Goal: Information Seeking & Learning: Learn about a topic

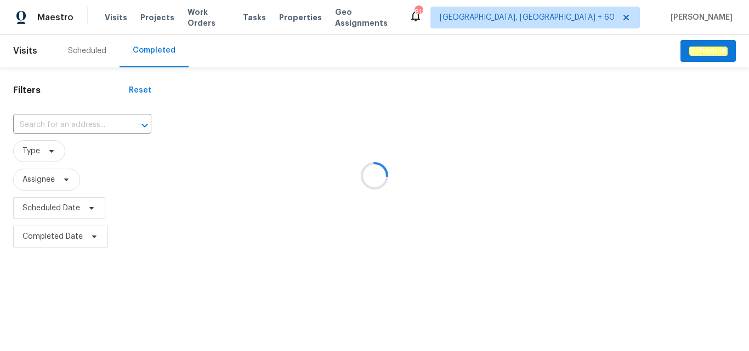
click at [59, 125] on div at bounding box center [374, 175] width 749 height 351
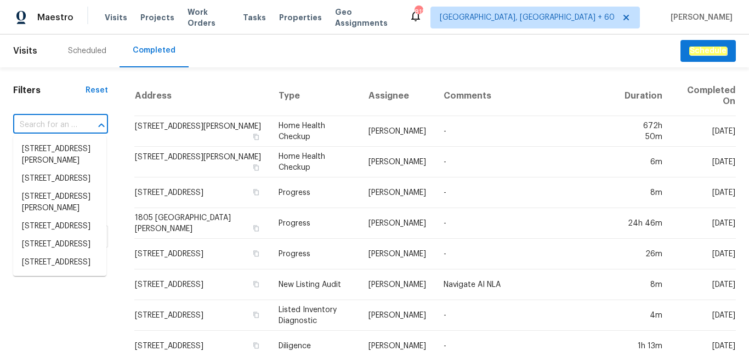
click at [59, 127] on input "text" at bounding box center [45, 125] width 64 height 17
paste input "[STREET_ADDRESS]"
type input "[STREET_ADDRESS]"
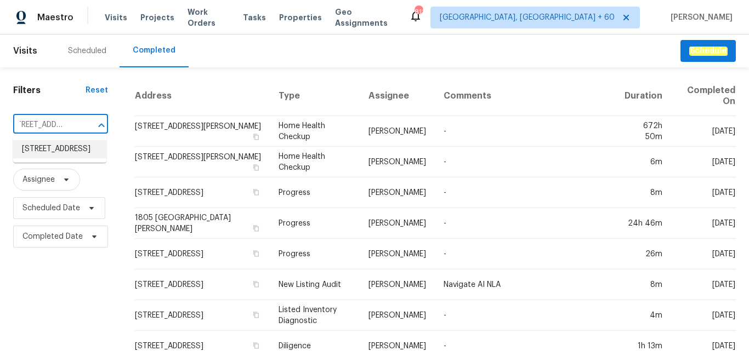
click at [52, 151] on li "[STREET_ADDRESS]" at bounding box center [59, 149] width 93 height 18
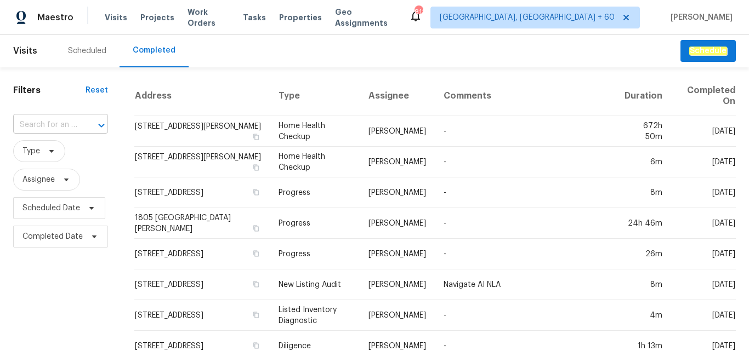
click at [65, 127] on input "text" at bounding box center [45, 125] width 64 height 17
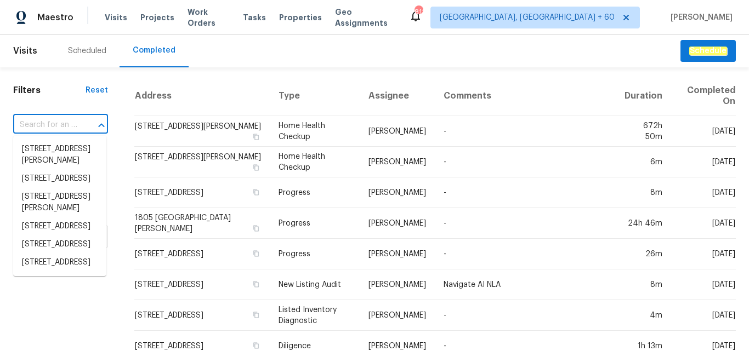
paste input "[STREET_ADDRESS]"
type input "[STREET_ADDRESS]"
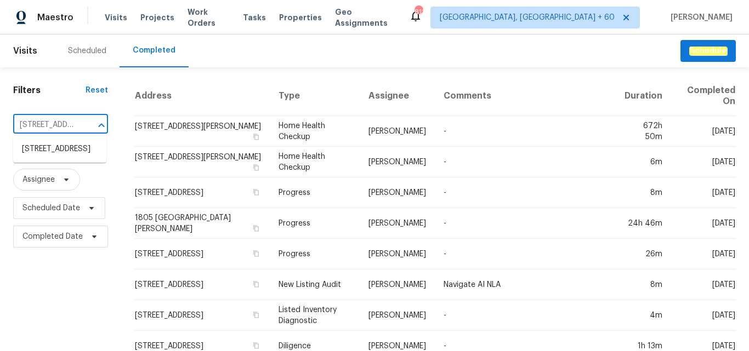
scroll to position [0, 92]
click at [61, 157] on li "[STREET_ADDRESS]" at bounding box center [59, 149] width 93 height 18
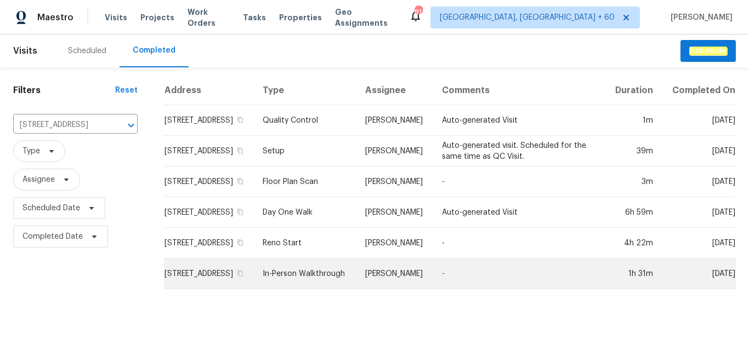
click at [302, 282] on td "In-Person Walkthrough" at bounding box center [305, 274] width 102 height 31
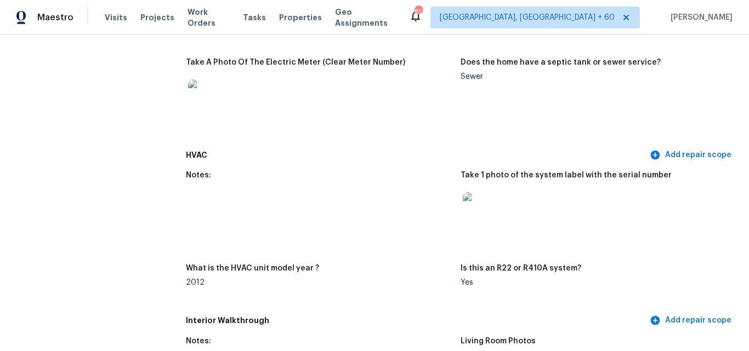
scroll to position [1096, 0]
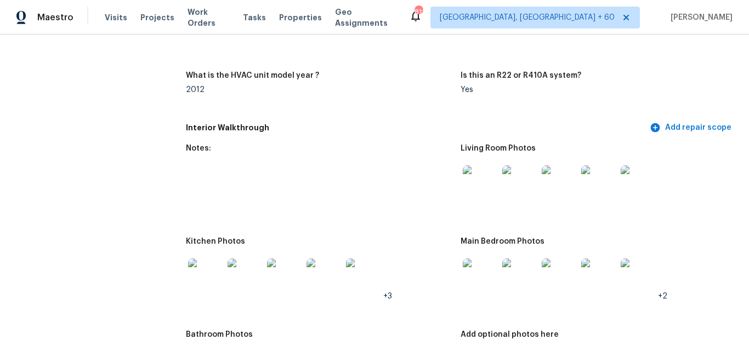
click at [481, 190] on img at bounding box center [480, 183] width 35 height 35
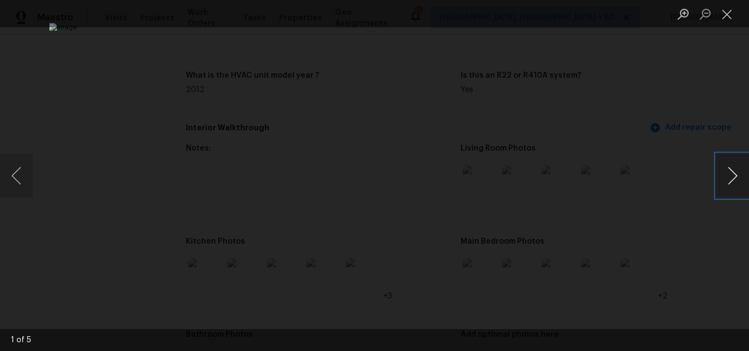
click at [726, 180] on button "Next image" at bounding box center [732, 176] width 33 height 44
click at [722, 180] on button "Next image" at bounding box center [732, 176] width 33 height 44
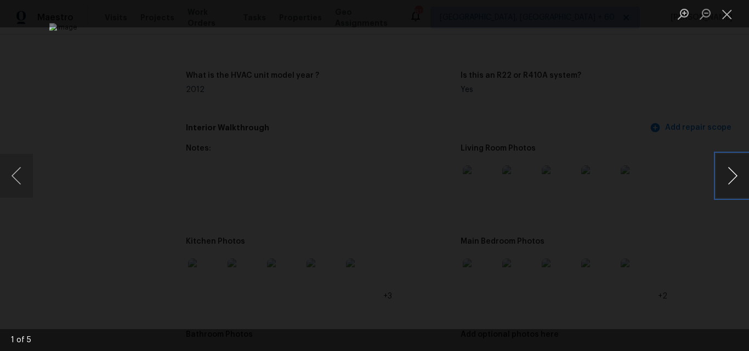
click at [722, 180] on button "Next image" at bounding box center [732, 176] width 33 height 44
click at [724, 21] on button "Close lightbox" at bounding box center [727, 13] width 22 height 19
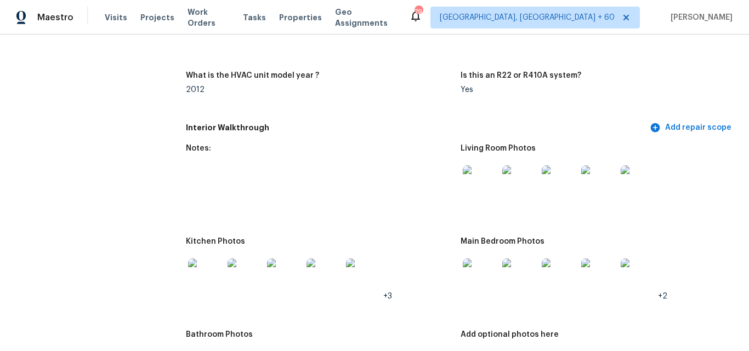
click at [487, 192] on img at bounding box center [480, 183] width 35 height 35
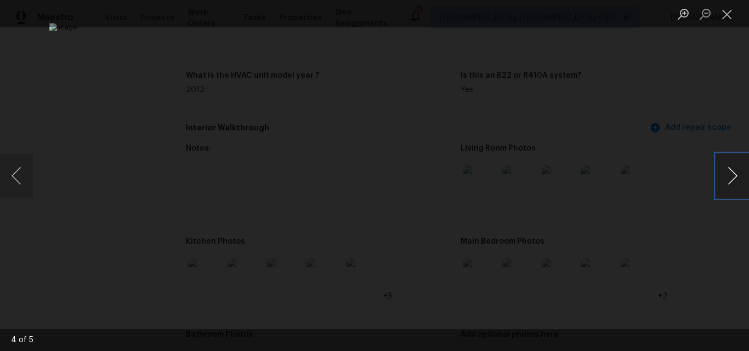
click at [725, 179] on button "Next image" at bounding box center [732, 176] width 33 height 44
click at [18, 171] on button "Previous image" at bounding box center [16, 176] width 33 height 44
click at [721, 184] on button "Next image" at bounding box center [732, 176] width 33 height 44
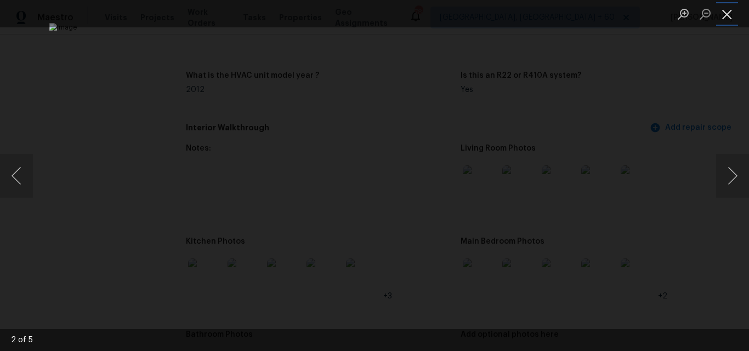
click at [733, 16] on button "Close lightbox" at bounding box center [727, 13] width 22 height 19
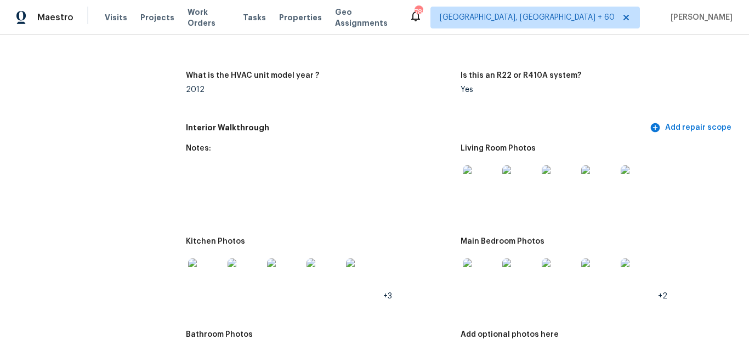
click at [199, 277] on img at bounding box center [205, 276] width 35 height 35
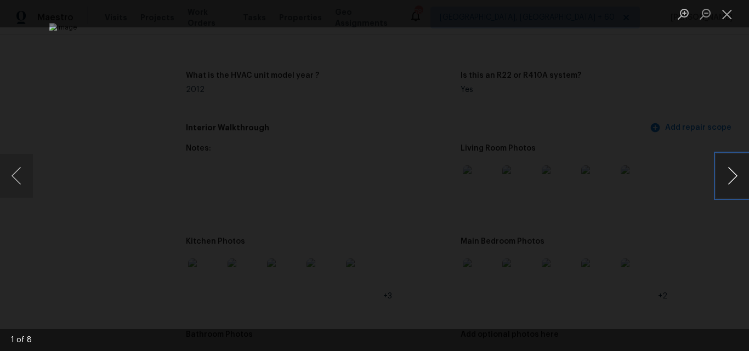
click at [727, 174] on button "Next image" at bounding box center [732, 176] width 33 height 44
click at [726, 170] on button "Next image" at bounding box center [732, 176] width 33 height 44
click at [2, 183] on button "Previous image" at bounding box center [16, 176] width 33 height 44
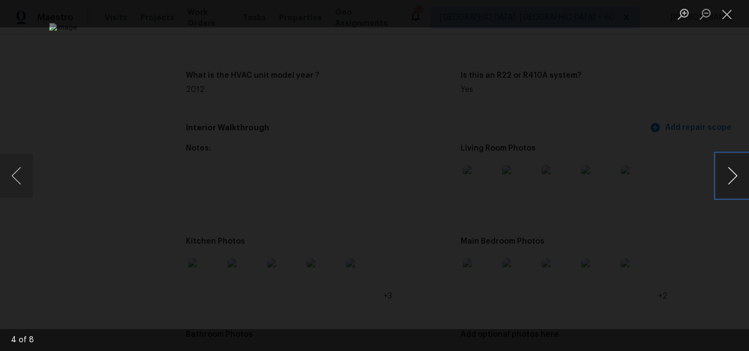
click at [726, 180] on button "Next image" at bounding box center [732, 176] width 33 height 44
click at [22, 179] on button "Previous image" at bounding box center [16, 176] width 33 height 44
click at [724, 19] on button "Close lightbox" at bounding box center [727, 13] width 22 height 19
